Goal: Task Accomplishment & Management: Manage account settings

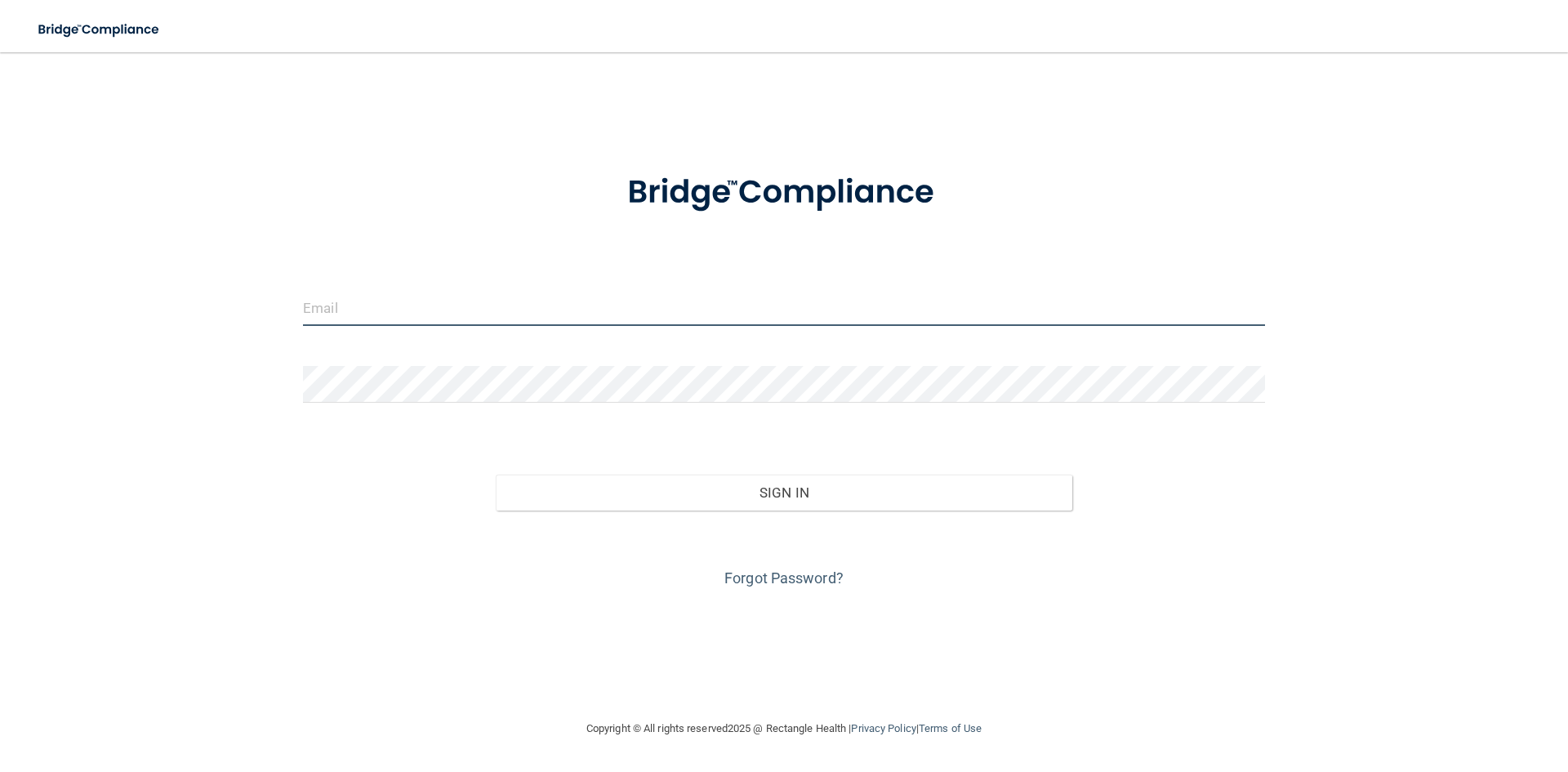
click at [467, 305] on input "email" at bounding box center [784, 307] width 962 height 36
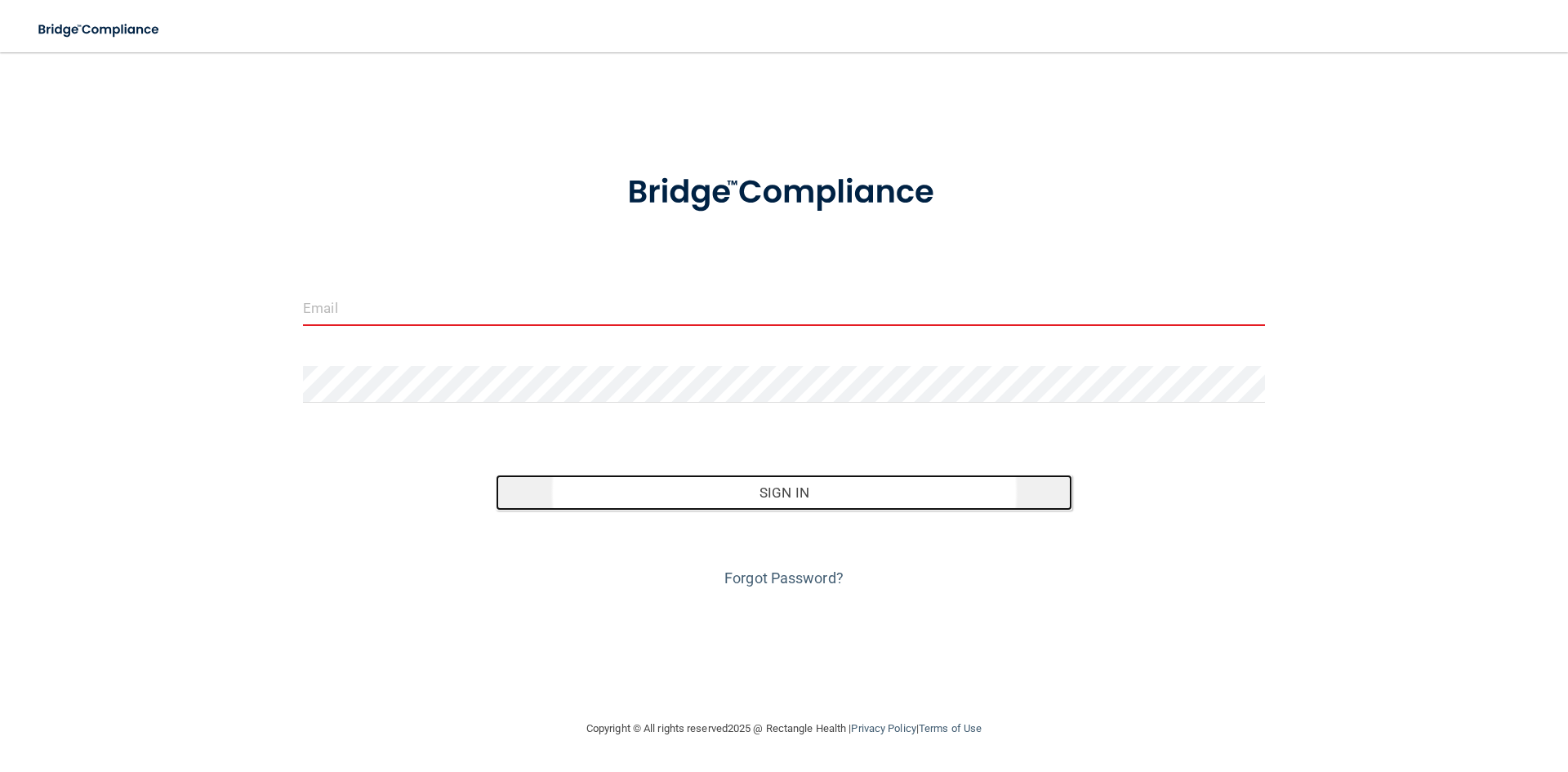
click at [863, 503] on button "Sign In" at bounding box center [784, 492] width 578 height 35
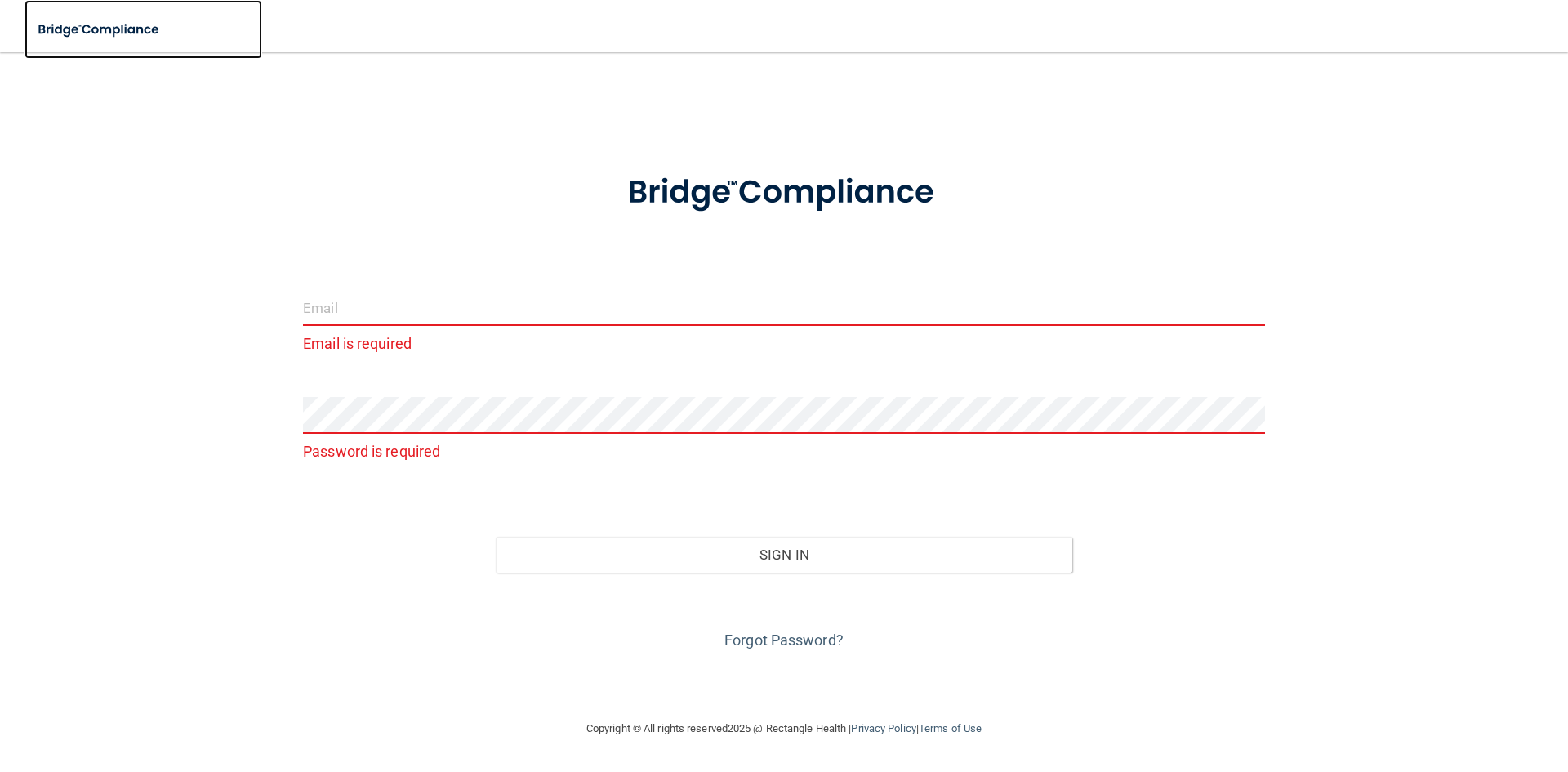
click at [100, 24] on img at bounding box center [99, 30] width 150 height 34
click at [366, 311] on input "email" at bounding box center [784, 307] width 962 height 36
drag, startPoint x: 453, startPoint y: 280, endPoint x: 453, endPoint y: 296, distance: 16.0
click at [453, 282] on form "Email is required Password is required Invalid email/password. You don't have p…" at bounding box center [784, 402] width 962 height 504
click at [450, 303] on input "email" at bounding box center [784, 307] width 962 height 36
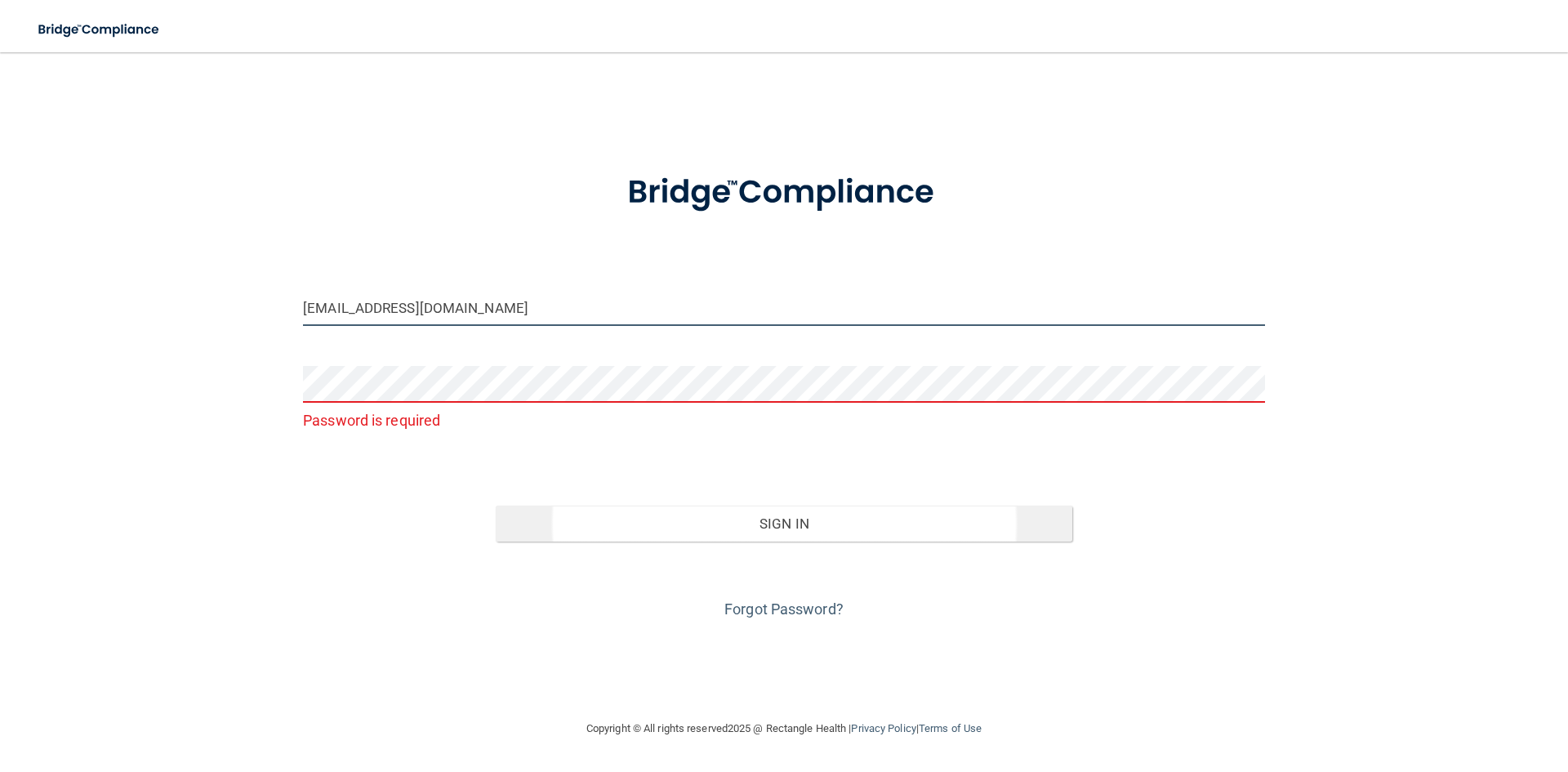
type input "[EMAIL_ADDRESS][DOMAIN_NAME]"
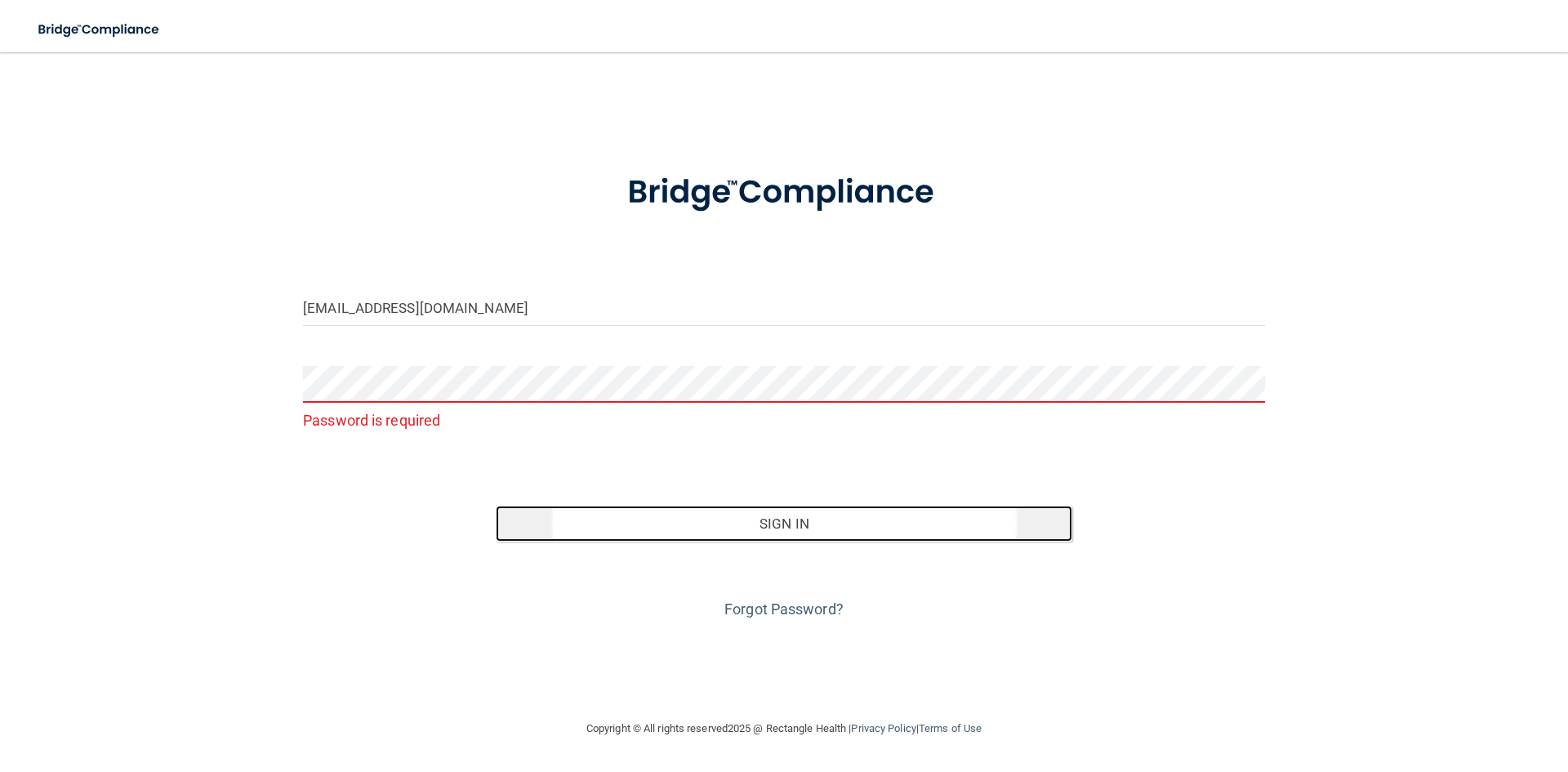
click at [766, 529] on button "Sign In" at bounding box center [784, 524] width 578 height 35
click at [752, 519] on button "Sign In" at bounding box center [784, 524] width 578 height 35
